Goal: Download file/media

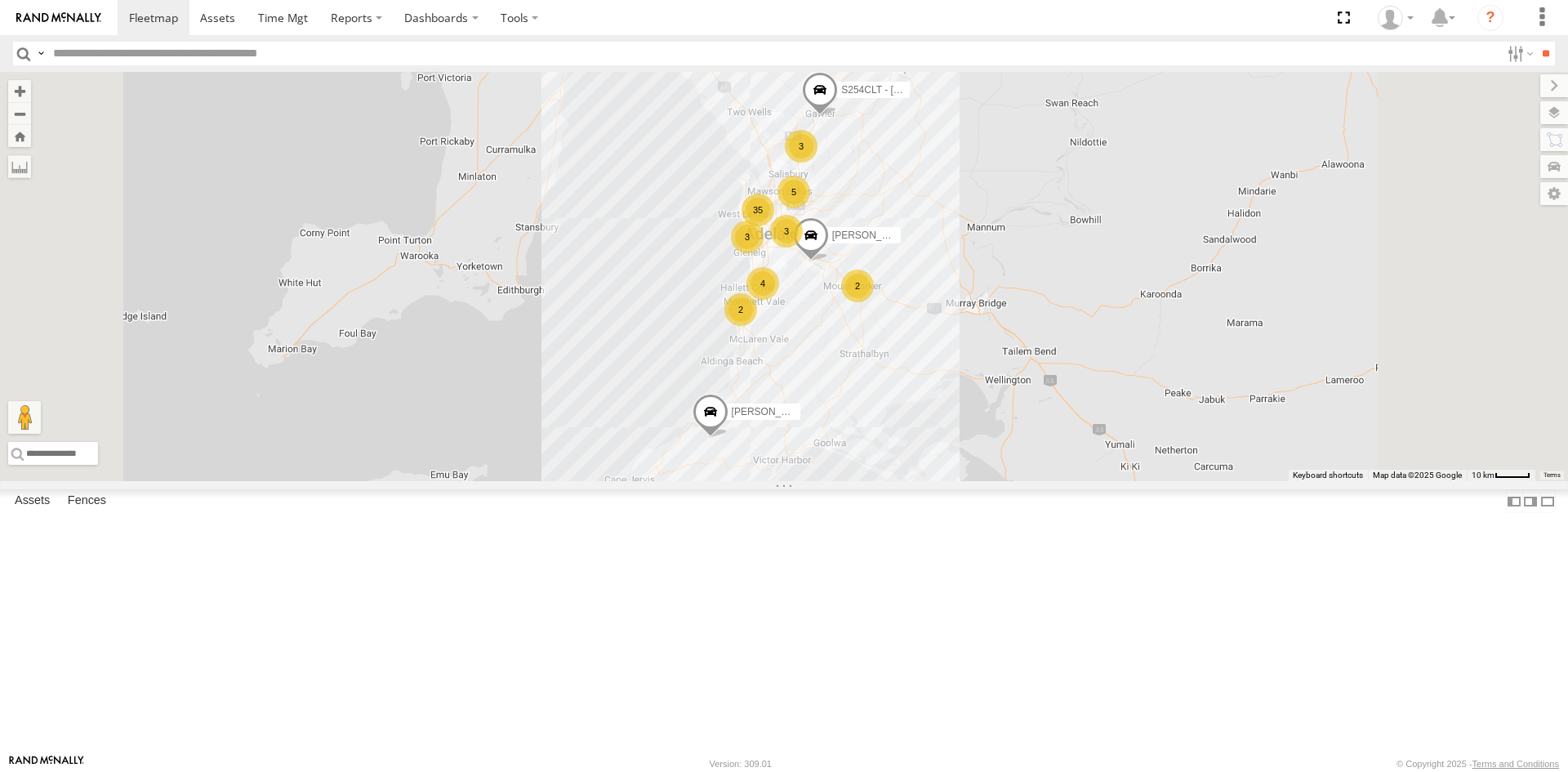
click at [0, 0] on div "S348CAH - Emir Tarabar All Assets" at bounding box center [0, 0] width 0 height 0
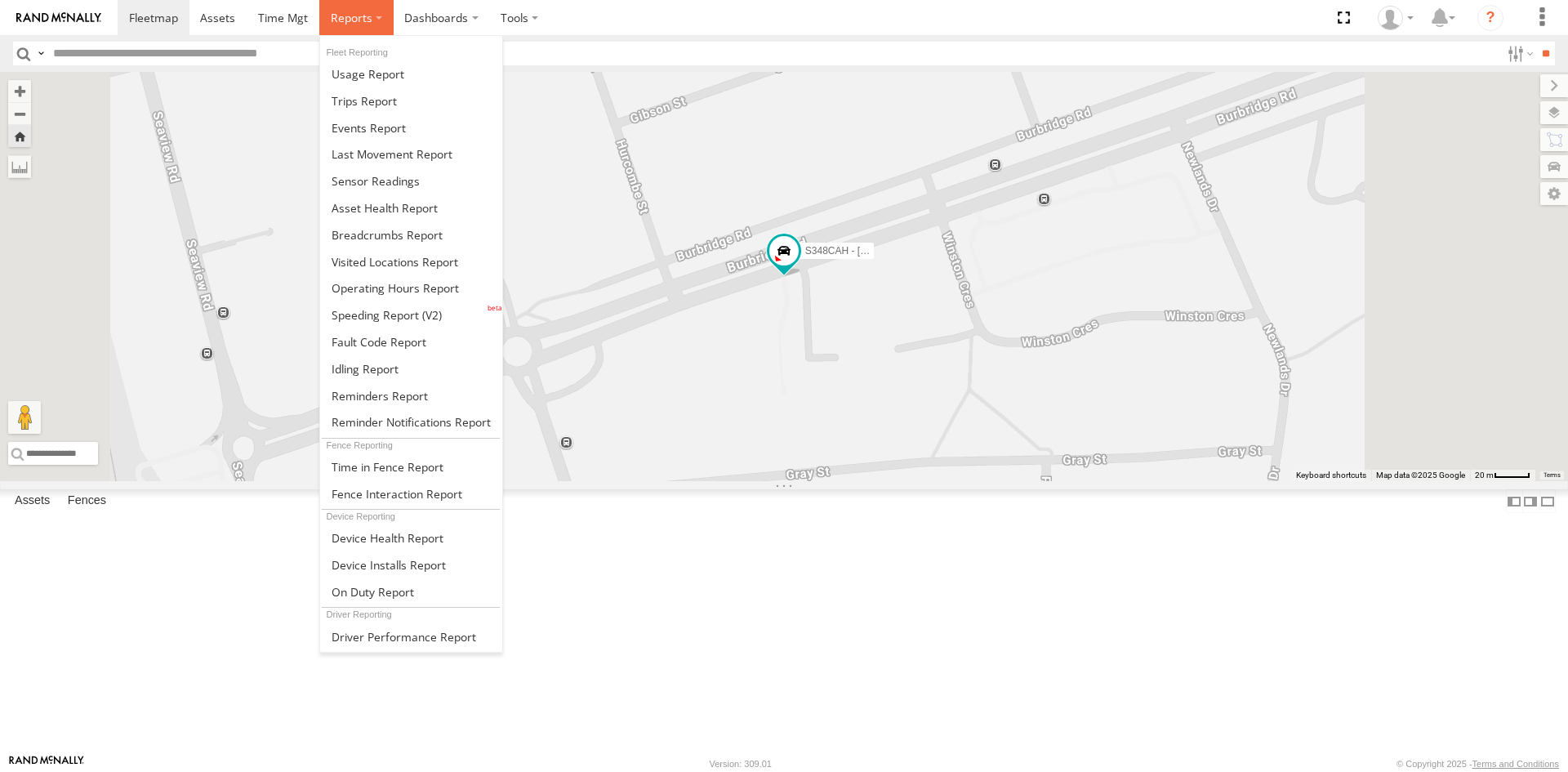
click at [377, 9] on label at bounding box center [356, 17] width 74 height 35
click at [349, 173] on span at bounding box center [375, 181] width 88 height 16
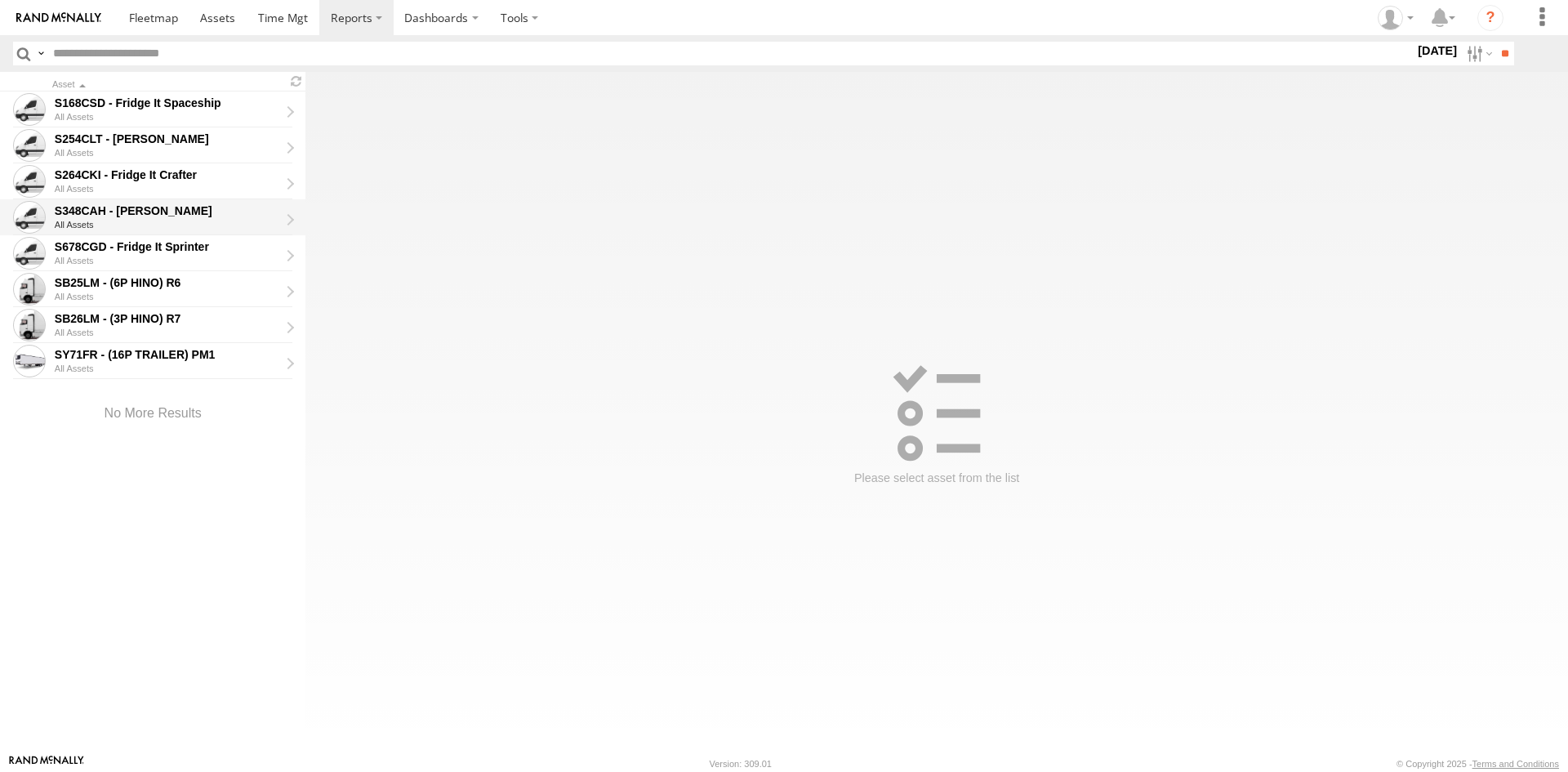
click at [236, 206] on div "S348CAH - [PERSON_NAME]" at bounding box center [167, 211] width 224 height 15
type input "**********"
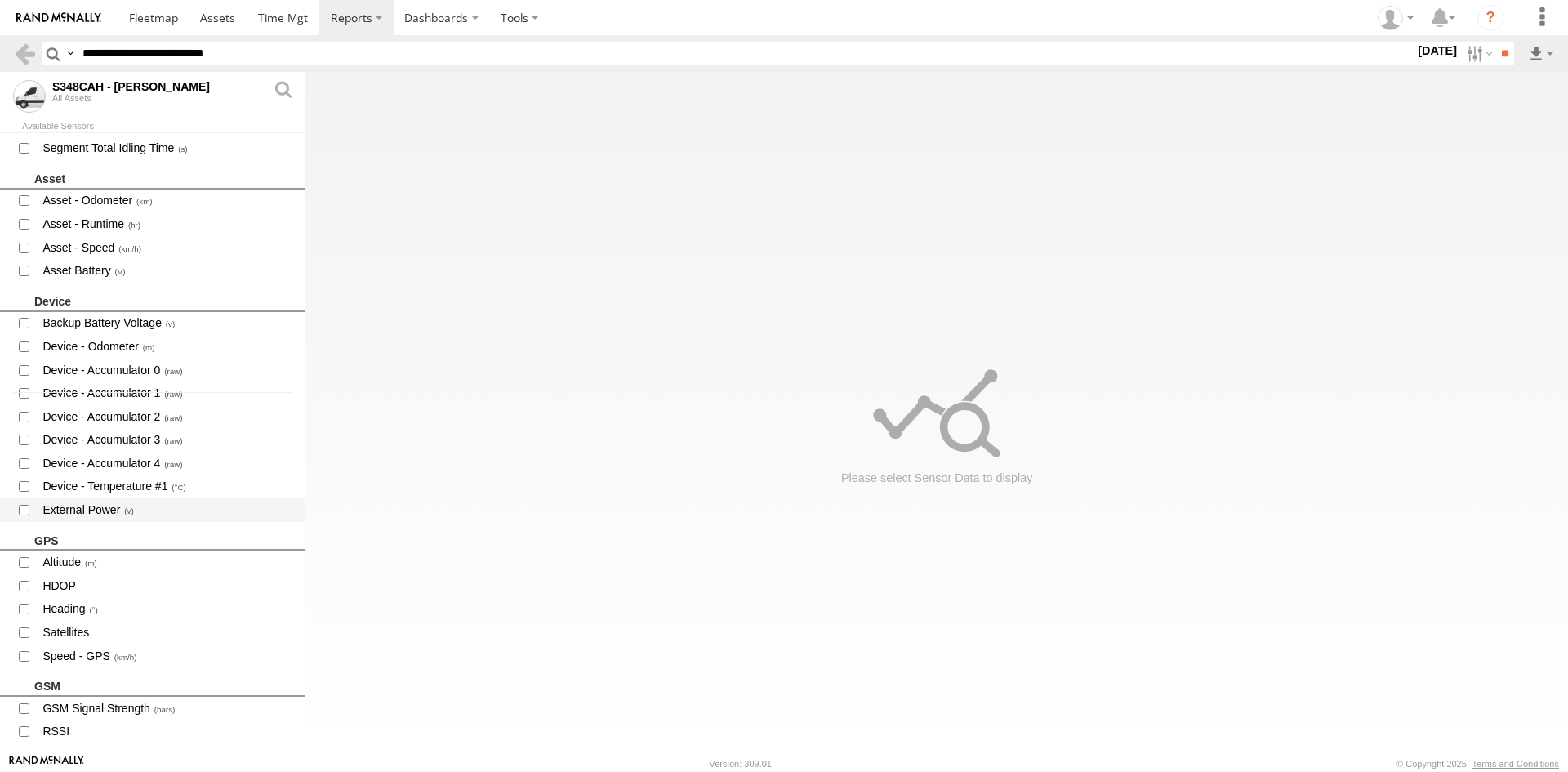
scroll to position [409, 0]
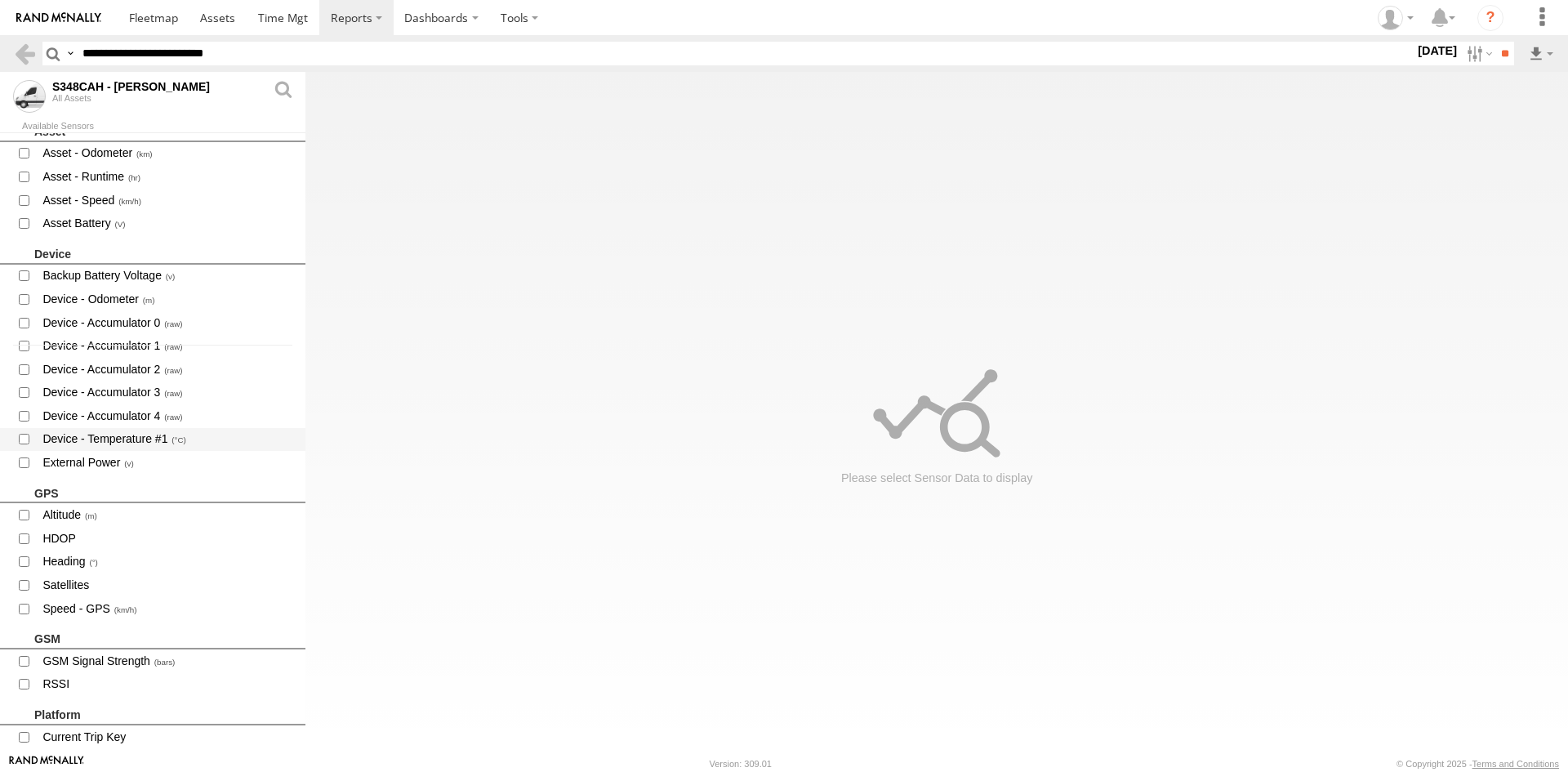
click at [170, 435] on span "Device - Temperature #1" at bounding box center [167, 440] width 253 height 20
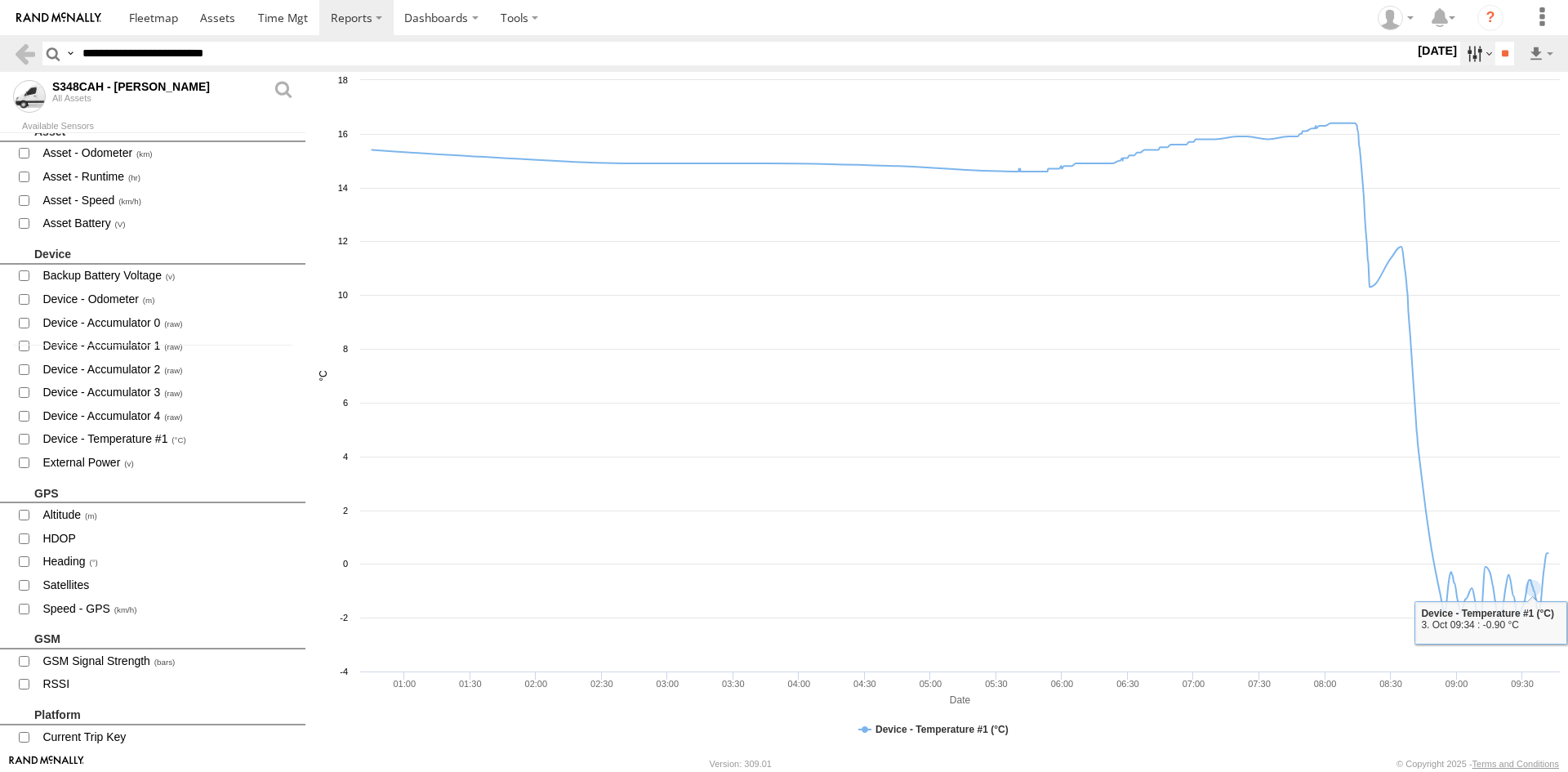
click at [1469, 46] on label at bounding box center [1478, 54] width 35 height 24
click at [0, 0] on label at bounding box center [0, 0] width 0 height 0
click at [1507, 57] on input "**" at bounding box center [1504, 54] width 19 height 24
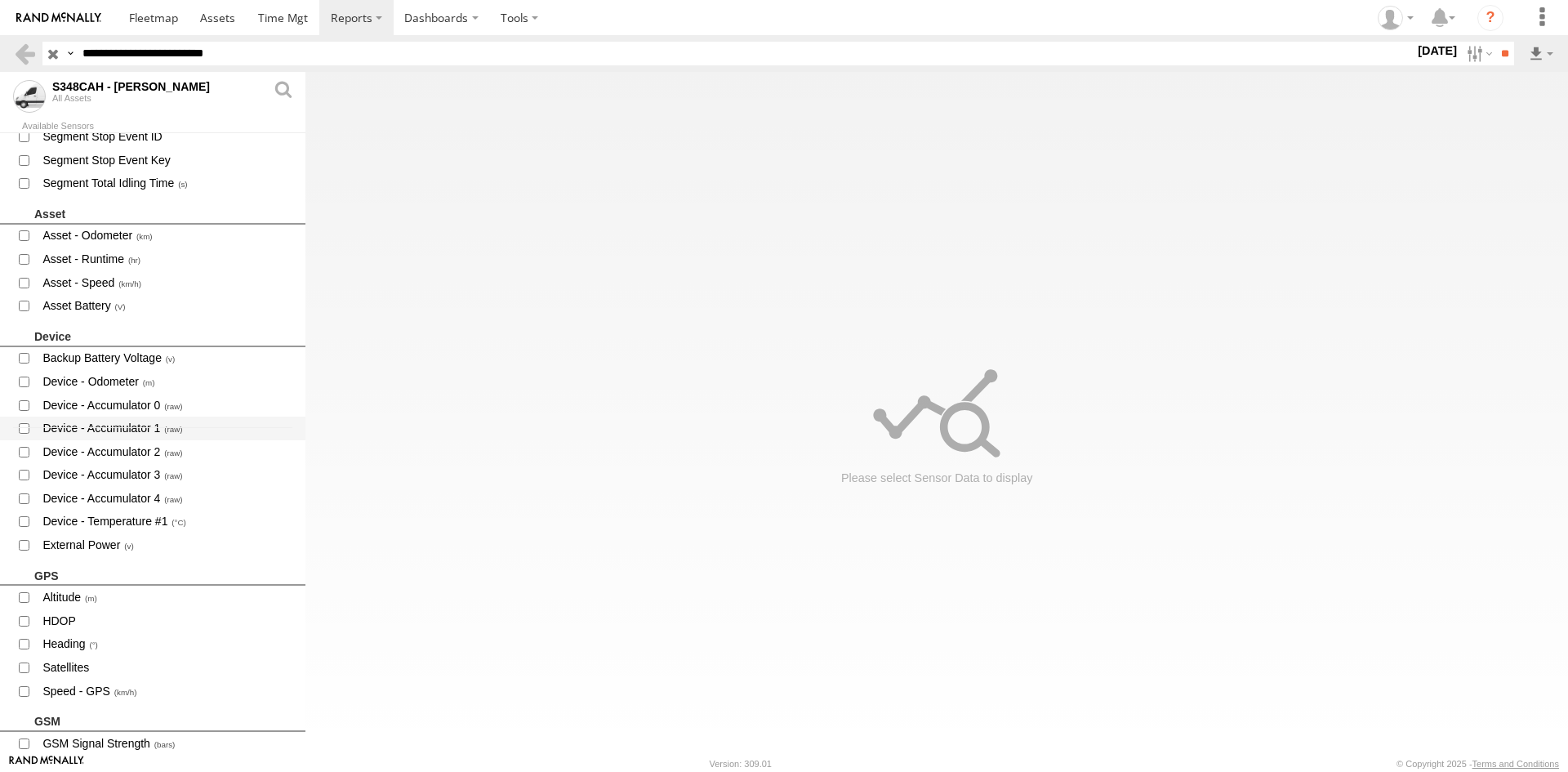
scroll to position [327, 0]
click at [145, 518] on span "Device - Temperature #1" at bounding box center [167, 521] width 253 height 20
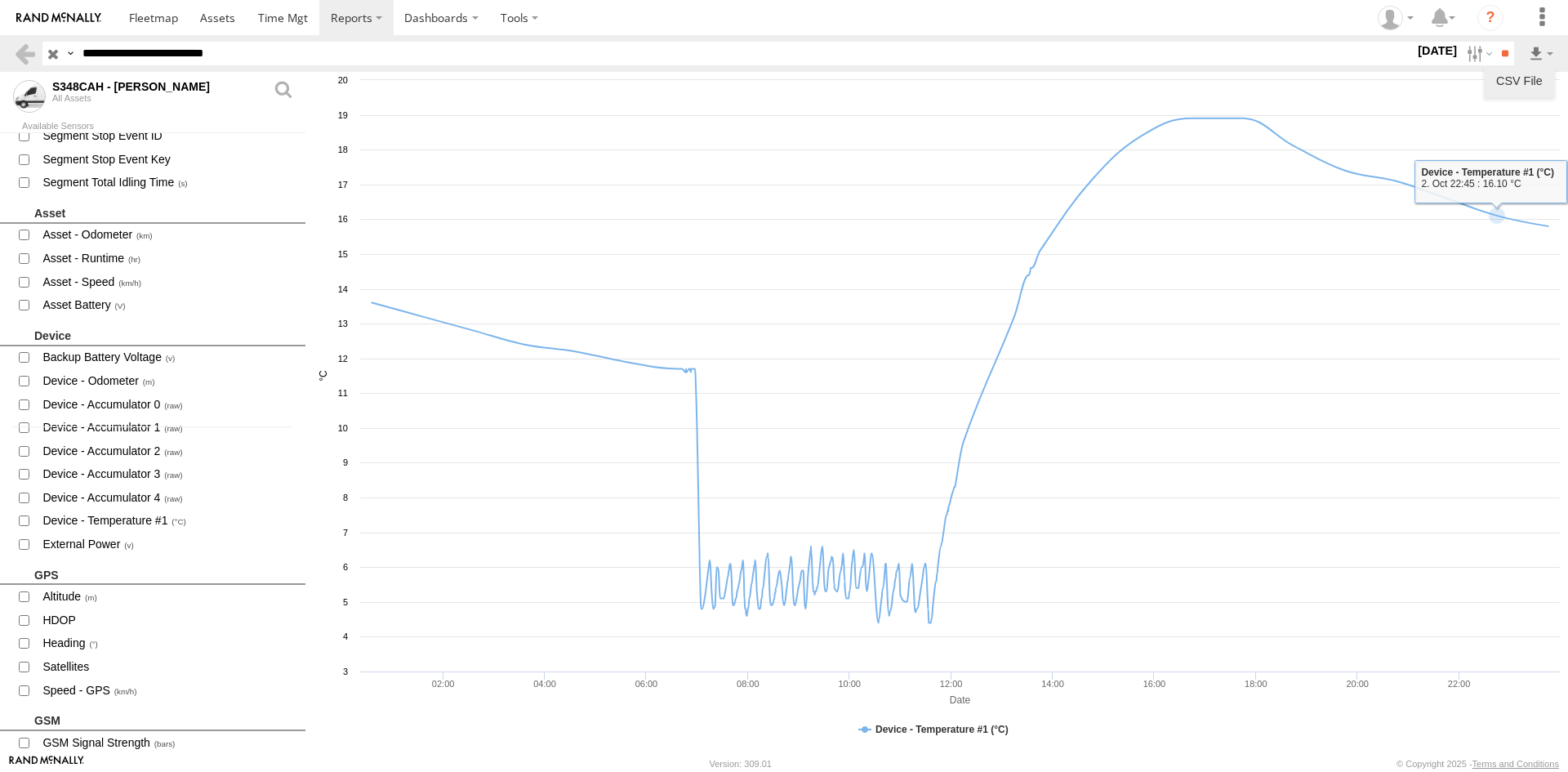
click at [1523, 82] on link "CSV File" at bounding box center [1520, 80] width 58 height 25
